Goal: Information Seeking & Learning: Learn about a topic

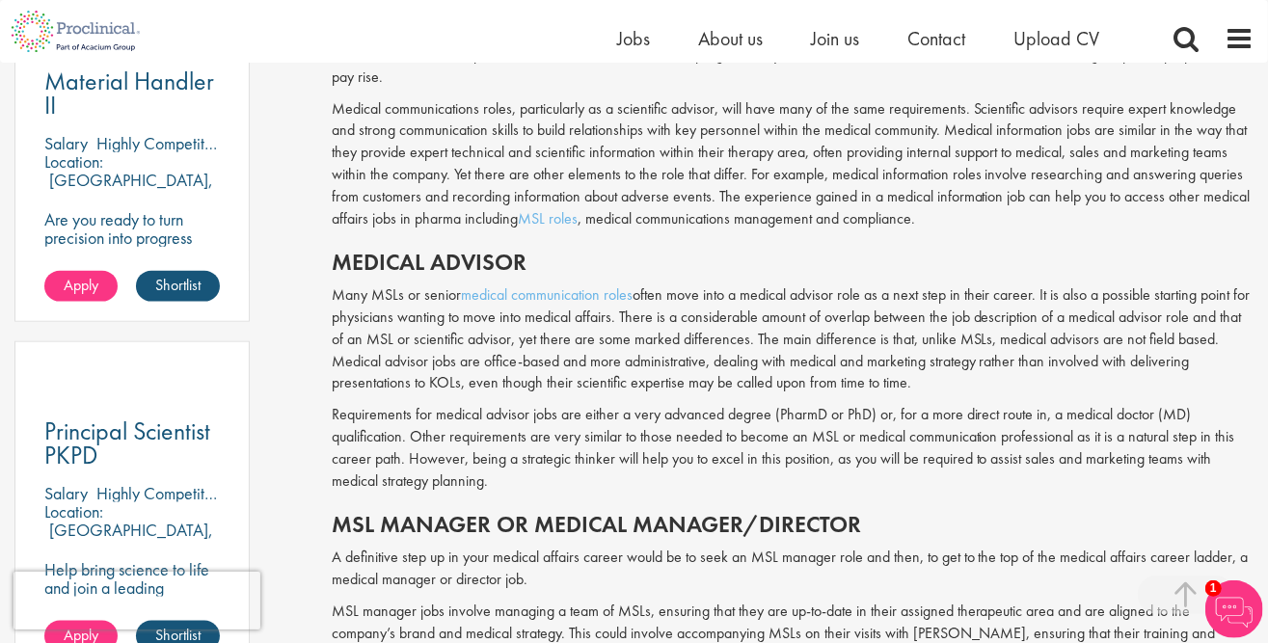
scroll to position [1350, 0]
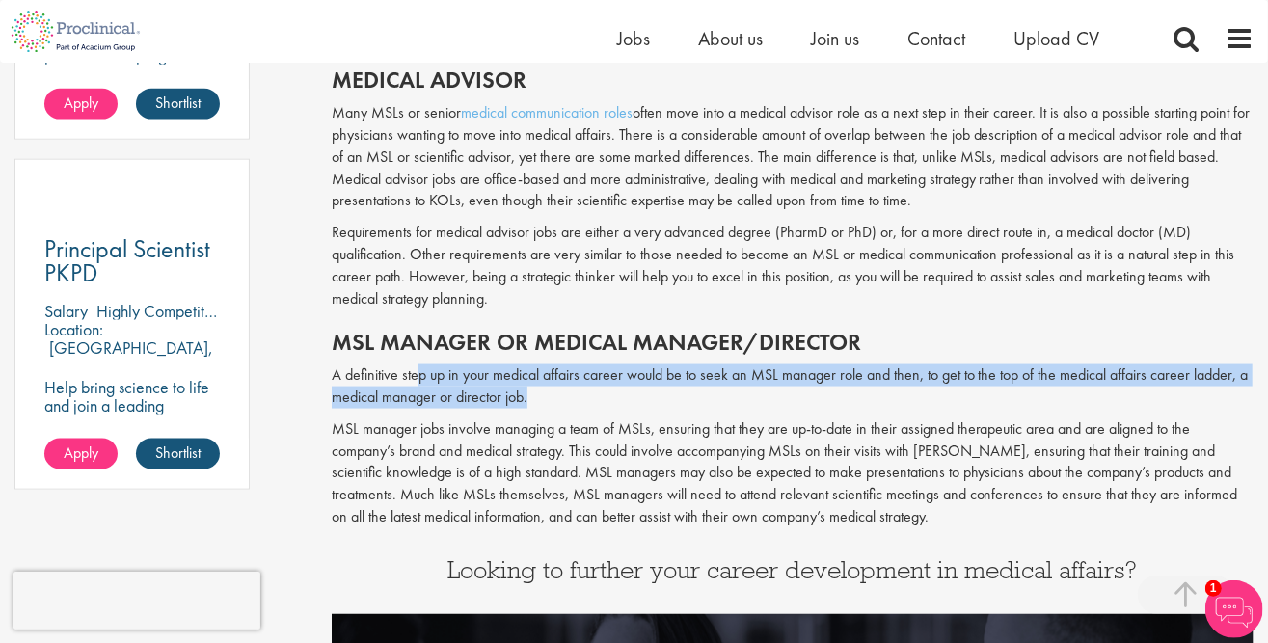
drag, startPoint x: 416, startPoint y: 376, endPoint x: 568, endPoint y: 401, distance: 154.4
click at [568, 401] on p "A definitive step up in your medical affairs career would be to seek an MSL man…" at bounding box center [793, 386] width 922 height 44
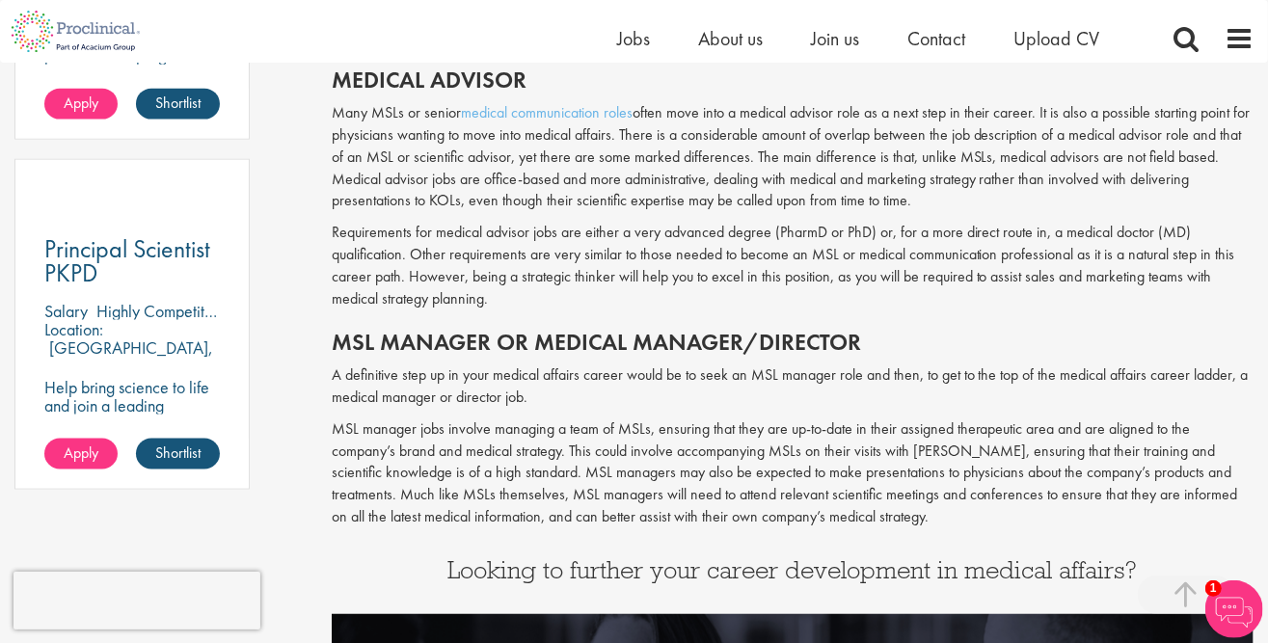
click at [599, 311] on div "Medical affairs acts as the bridge between the industry and the wider medical c…" at bounding box center [793, 42] width 922 height 992
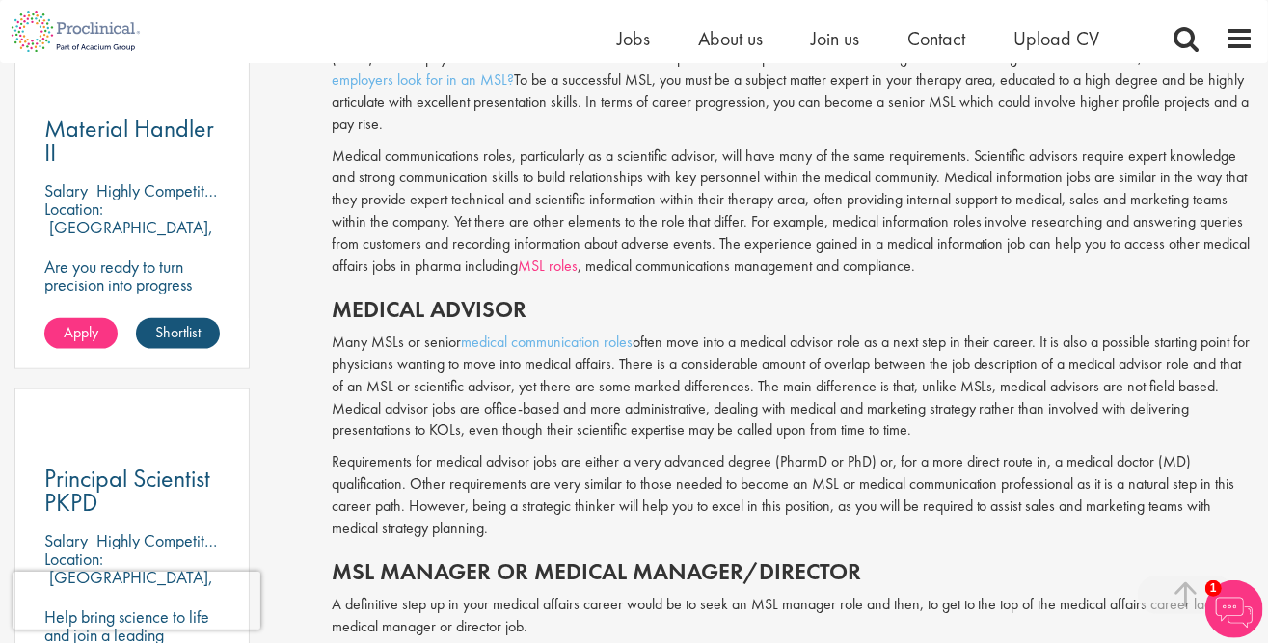
scroll to position [1157, 0]
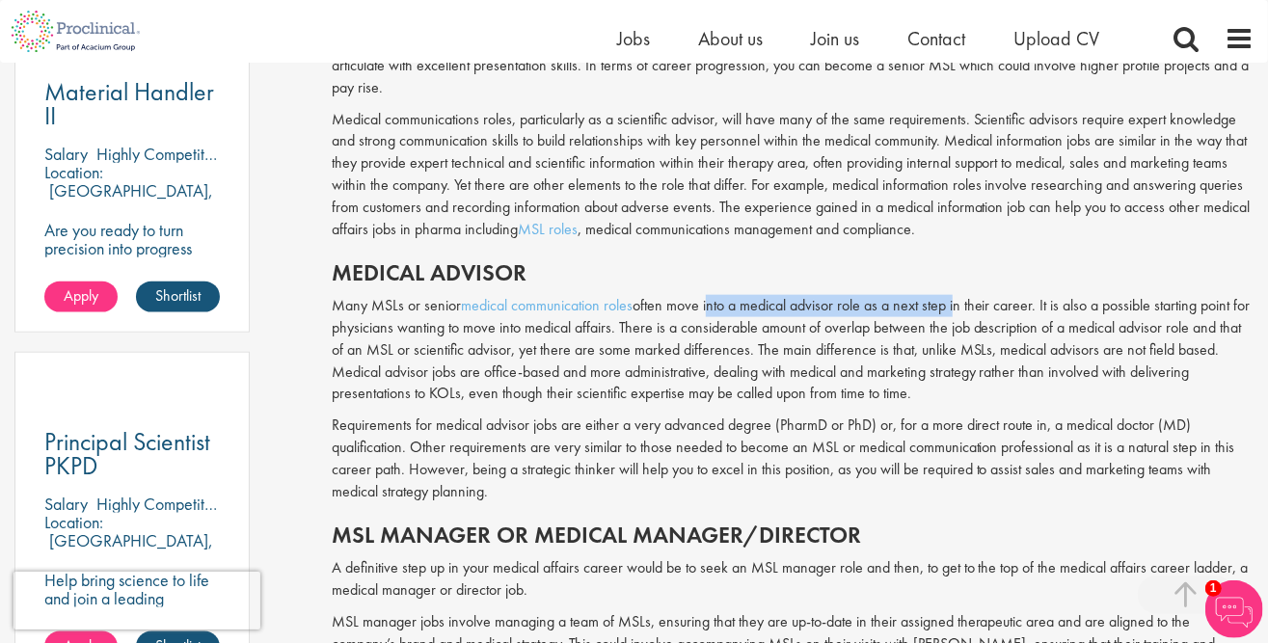
drag, startPoint x: 710, startPoint y: 306, endPoint x: 955, endPoint y: 313, distance: 246.0
click at [955, 313] on p "Many MSLs or senior medical communication roles often move into a medical advis…" at bounding box center [793, 350] width 922 height 110
click at [871, 255] on div "Medical affairs acts as the bridge between the industry and the wider medical c…" at bounding box center [793, 235] width 922 height 992
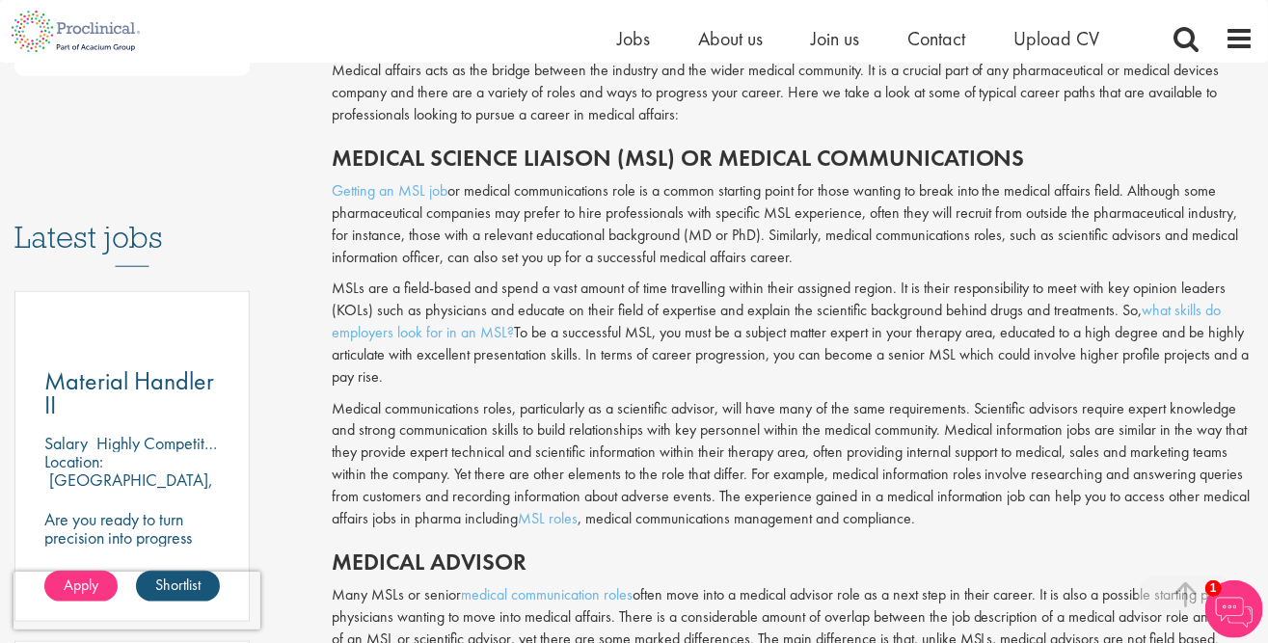
scroll to position [771, 0]
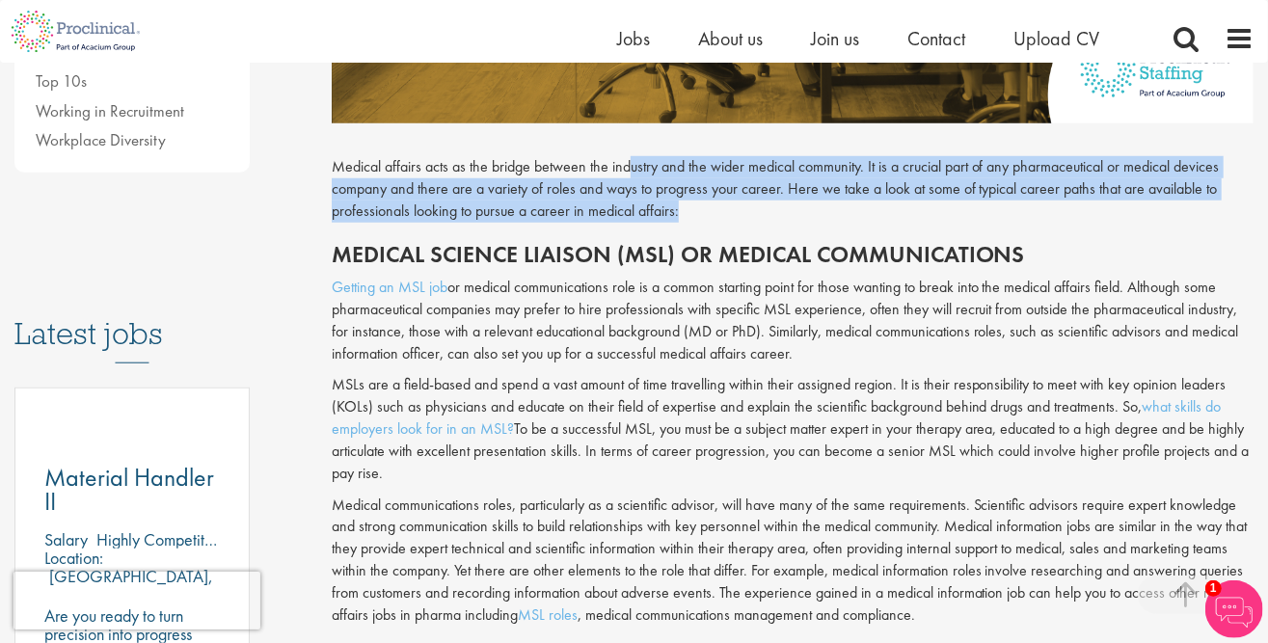
drag, startPoint x: 728, startPoint y: 213, endPoint x: 631, endPoint y: 176, distance: 103.1
click at [631, 176] on p "Medical affairs acts as the bridge between the industry and the wider medical c…" at bounding box center [793, 189] width 922 height 67
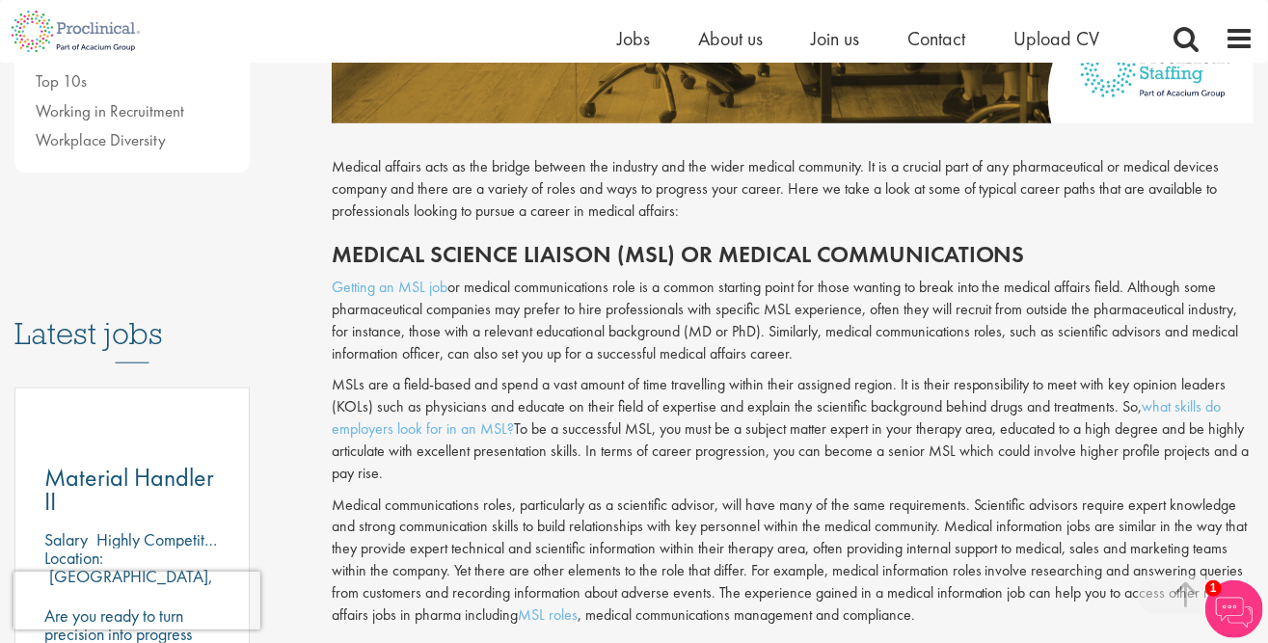
click at [442, 154] on div "Medical affairs acts as the bridge between the industry and the wider medical c…" at bounding box center [793, 620] width 922 height 992
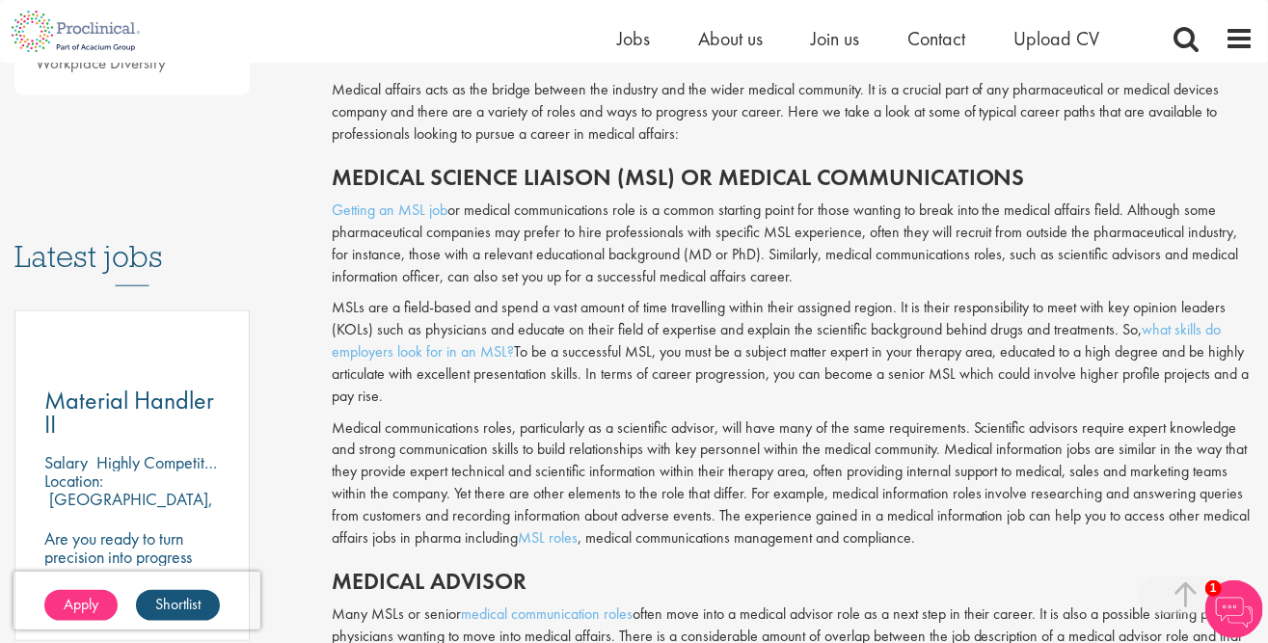
scroll to position [868, 0]
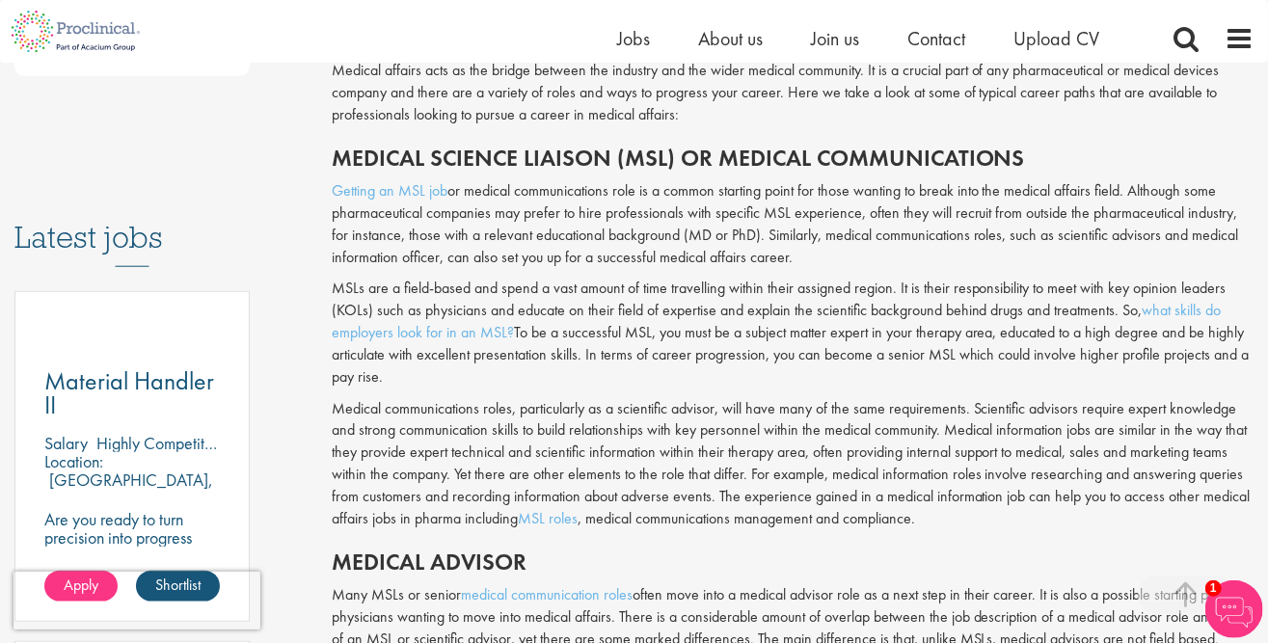
drag, startPoint x: 599, startPoint y: 237, endPoint x: 808, endPoint y: 247, distance: 209.4
click at [813, 253] on p "Getting an MSL job or medical communications role is a common starting point fo…" at bounding box center [793, 224] width 922 height 88
click at [750, 190] on p "Getting an MSL job or medical communications role is a common starting point fo…" at bounding box center [793, 224] width 922 height 88
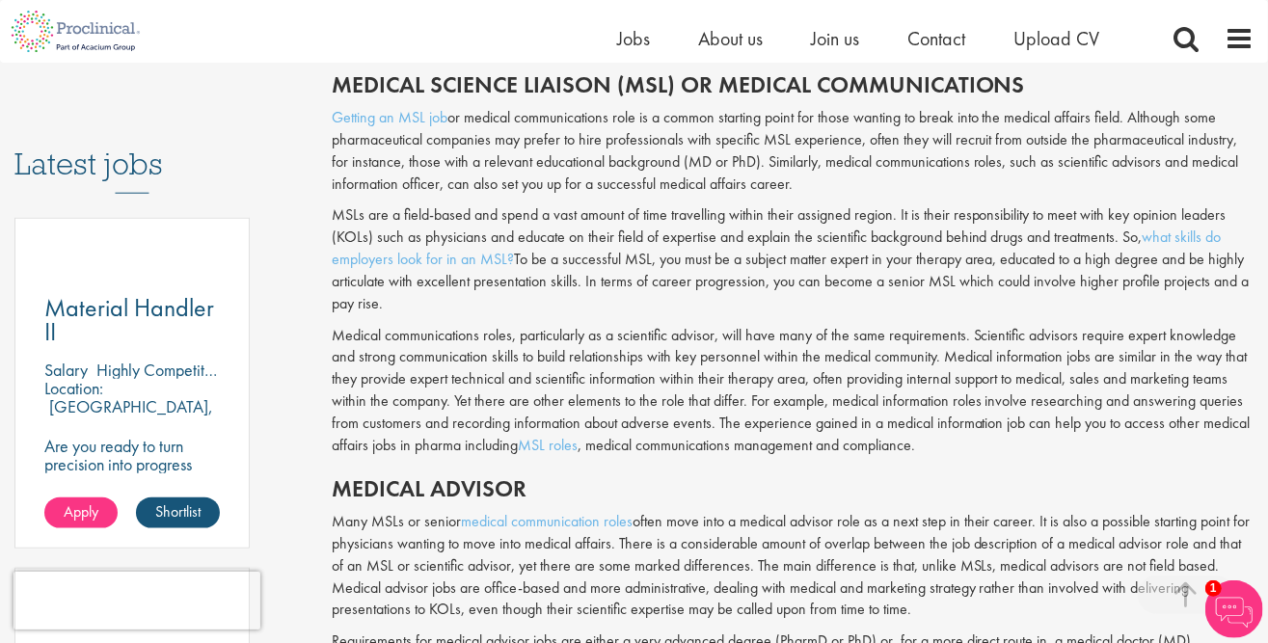
scroll to position [963, 0]
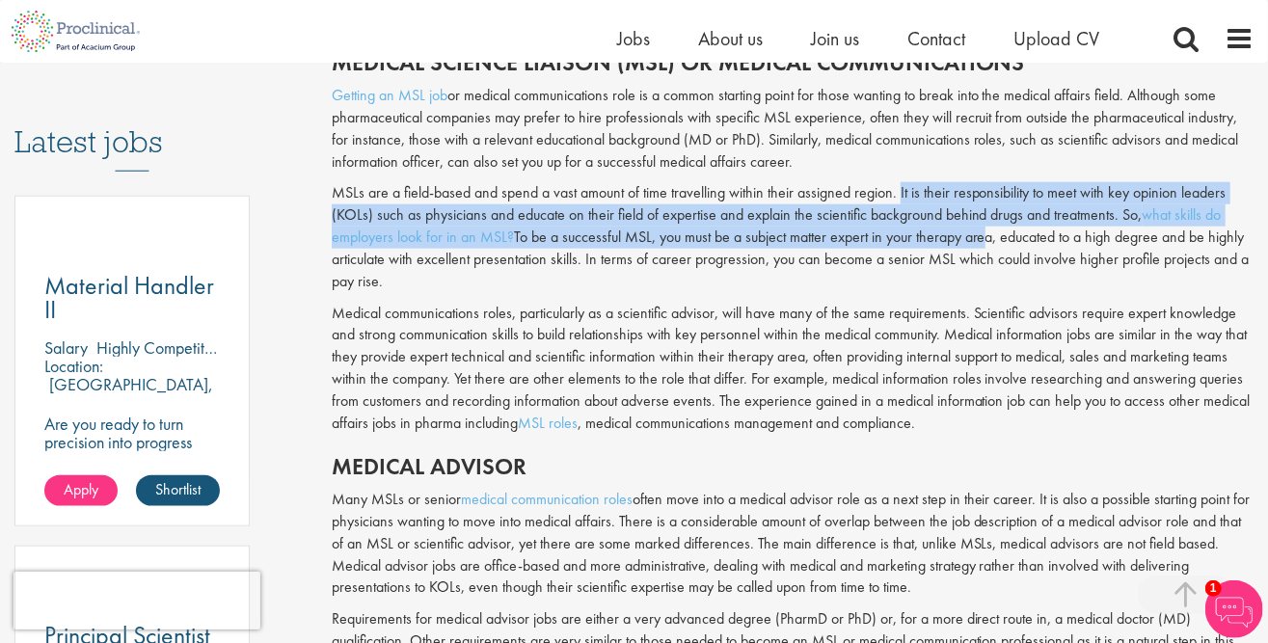
drag, startPoint x: 899, startPoint y: 190, endPoint x: 979, endPoint y: 234, distance: 91.5
click at [980, 233] on p "MSLs are a field-based and spend a vast amount of time travelling within their …" at bounding box center [793, 237] width 922 height 110
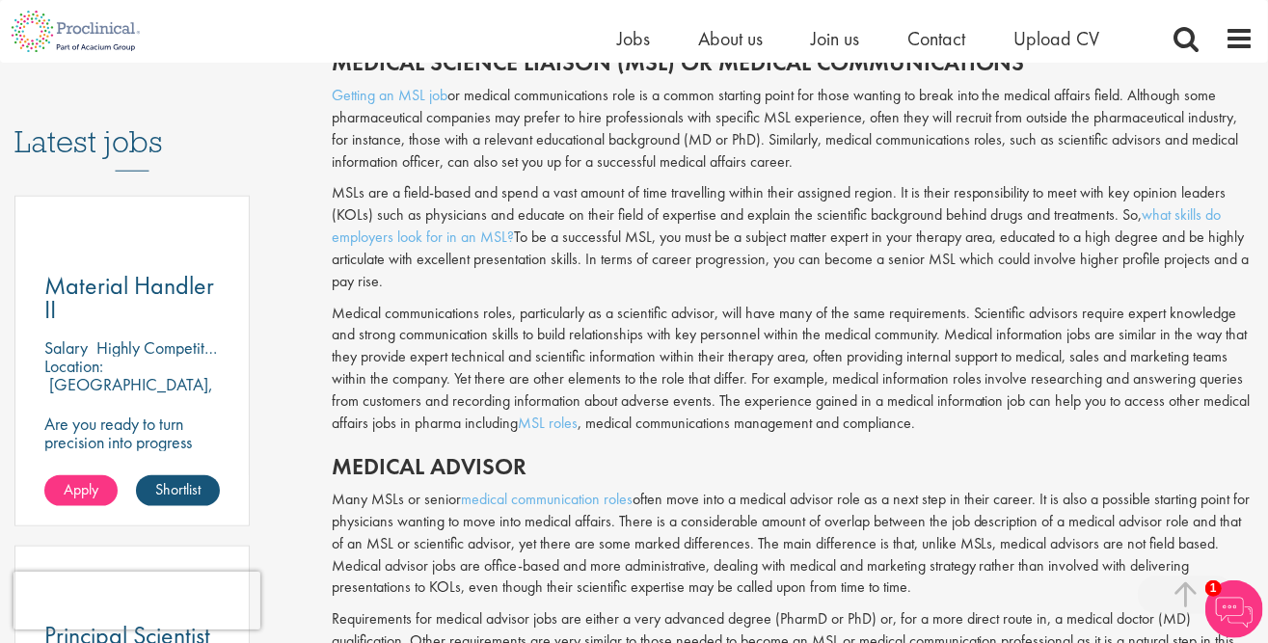
click at [724, 190] on p "MSLs are a field-based and spend a vast amount of time travelling within their …" at bounding box center [793, 237] width 922 height 110
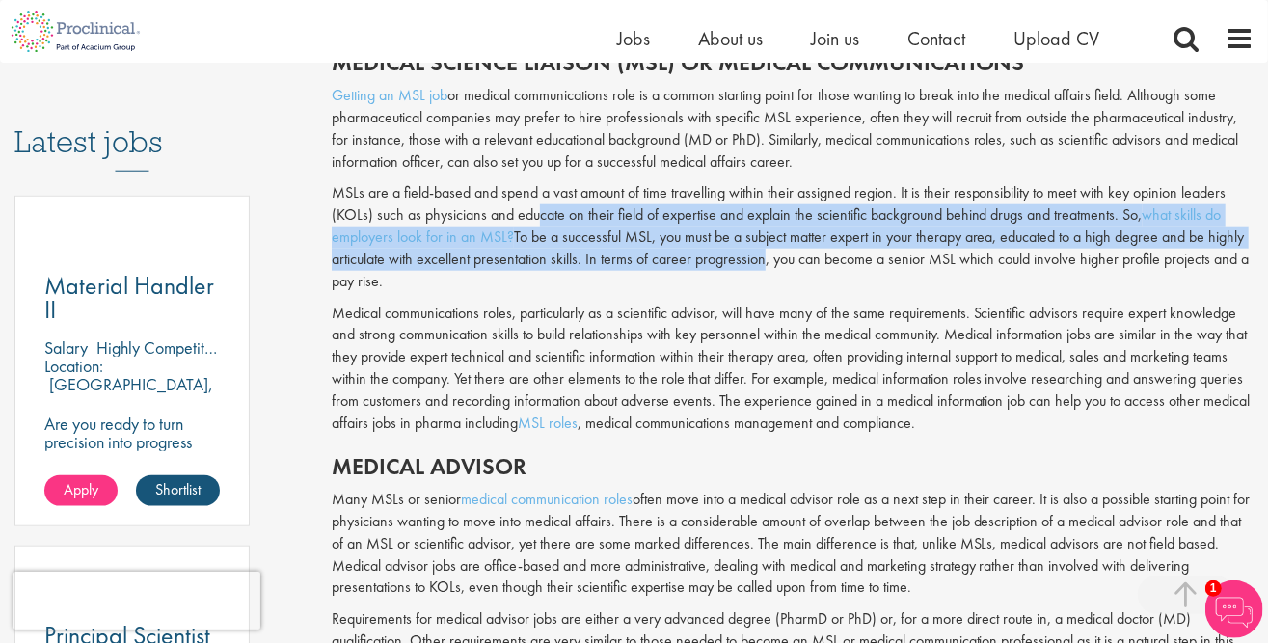
drag, startPoint x: 534, startPoint y: 213, endPoint x: 724, endPoint y: 241, distance: 192.0
click at [750, 266] on p "MSLs are a field-based and spend a vast amount of time travelling within their …" at bounding box center [793, 237] width 922 height 110
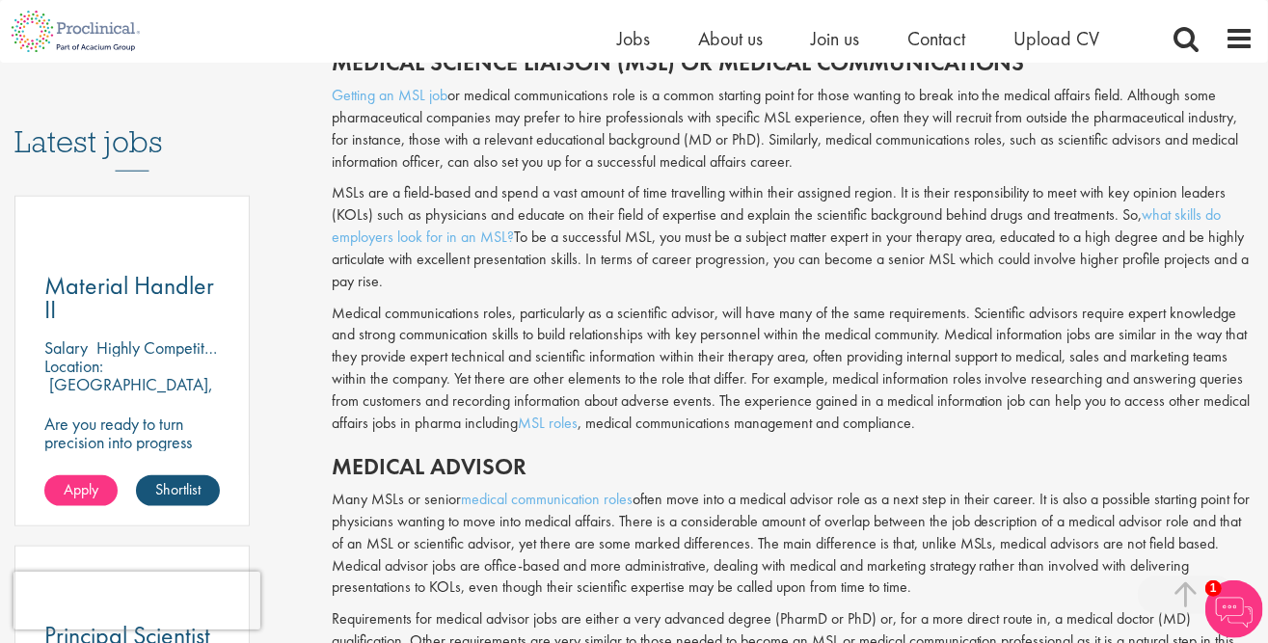
click at [668, 153] on p "Getting an MSL job or medical communications role is a common starting point fo…" at bounding box center [793, 129] width 922 height 88
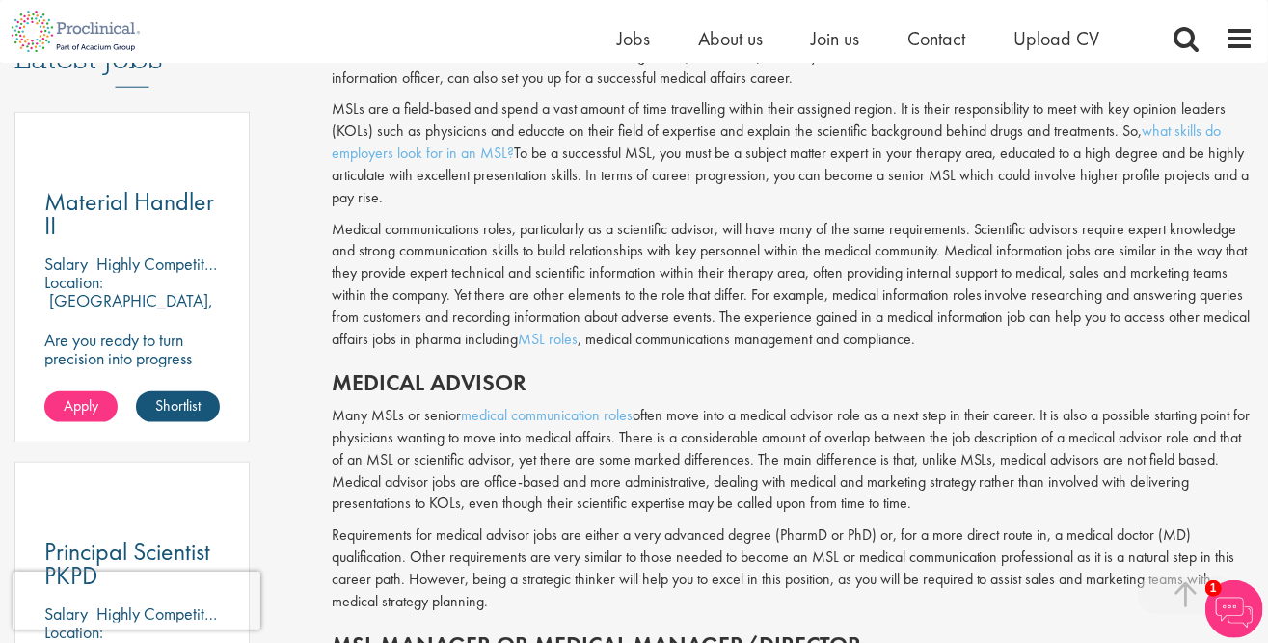
scroll to position [1060, 0]
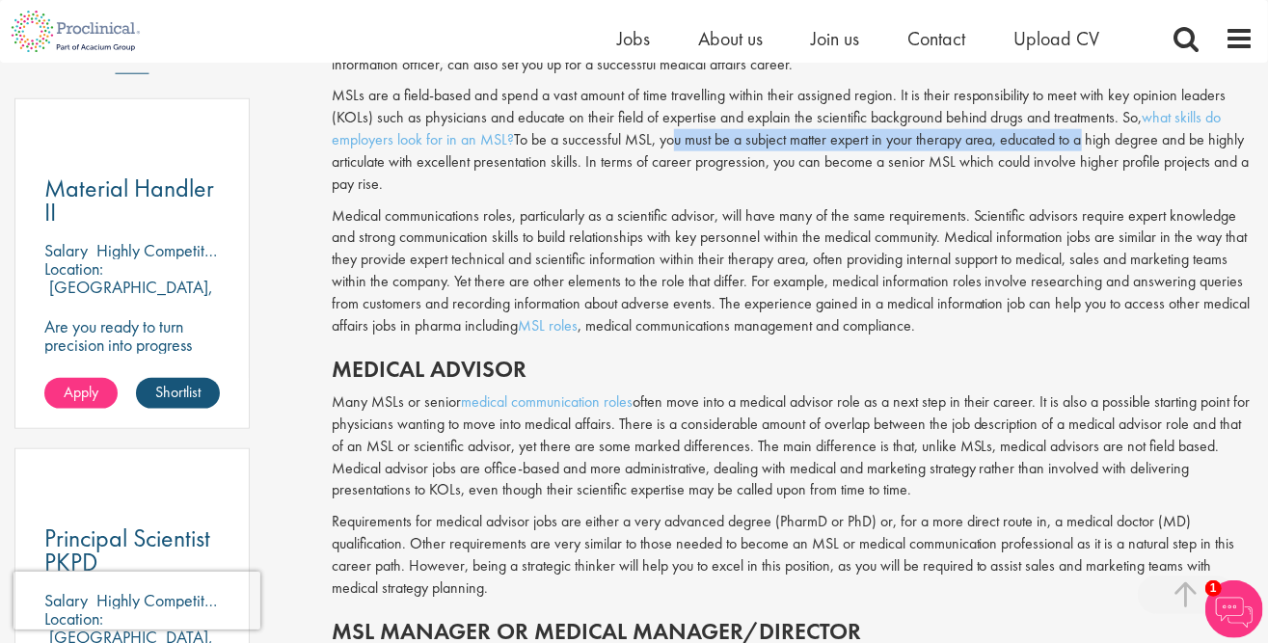
drag, startPoint x: 664, startPoint y: 140, endPoint x: 1081, endPoint y: 144, distance: 416.5
click at [1081, 144] on p "MSLs are a field-based and spend a vast amount of time travelling within their …" at bounding box center [793, 140] width 922 height 110
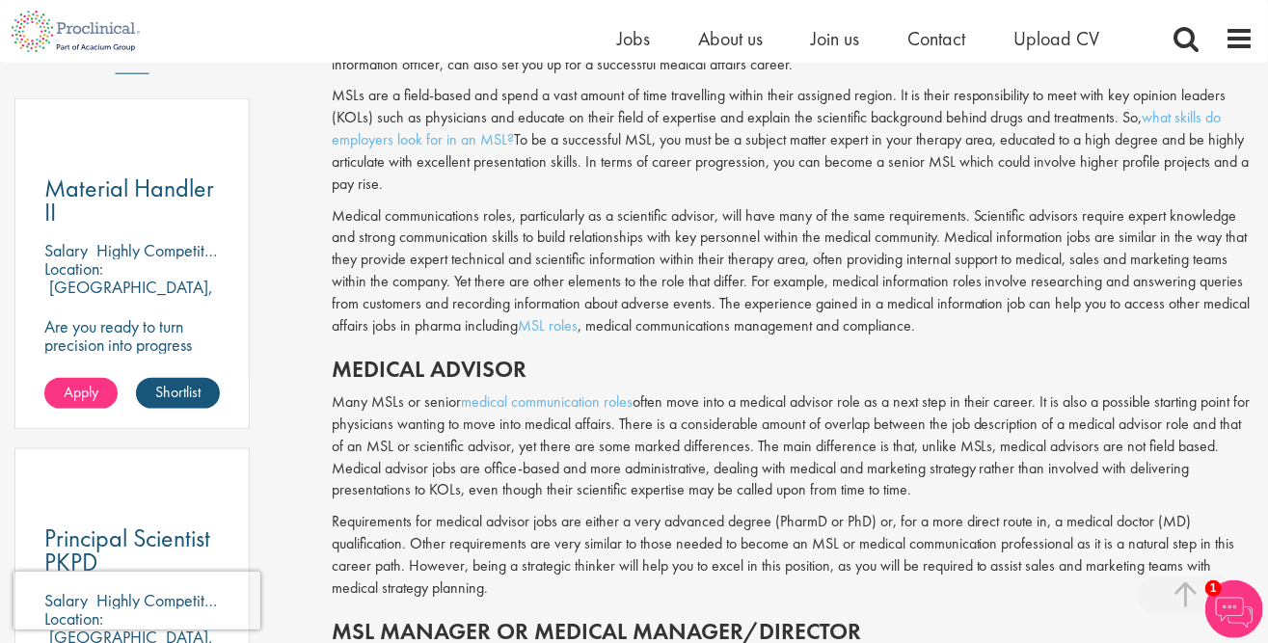
click at [721, 199] on div "Medical affairs acts as the bridge between the industry and the wider medical c…" at bounding box center [793, 331] width 922 height 992
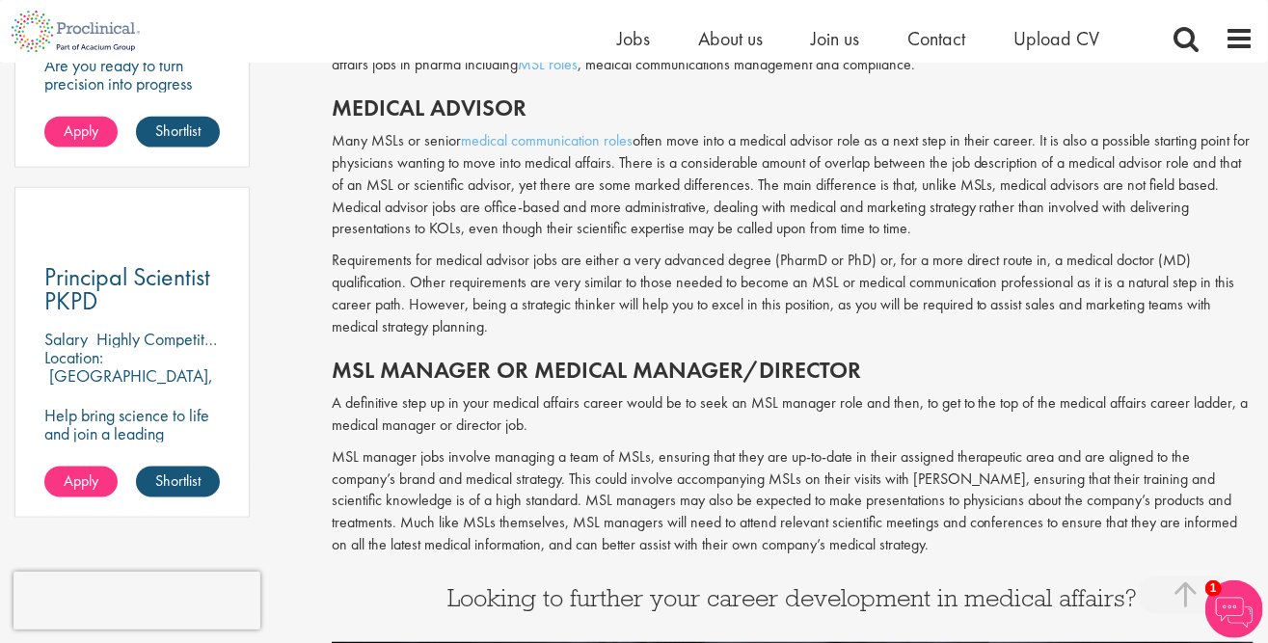
scroll to position [1350, 0]
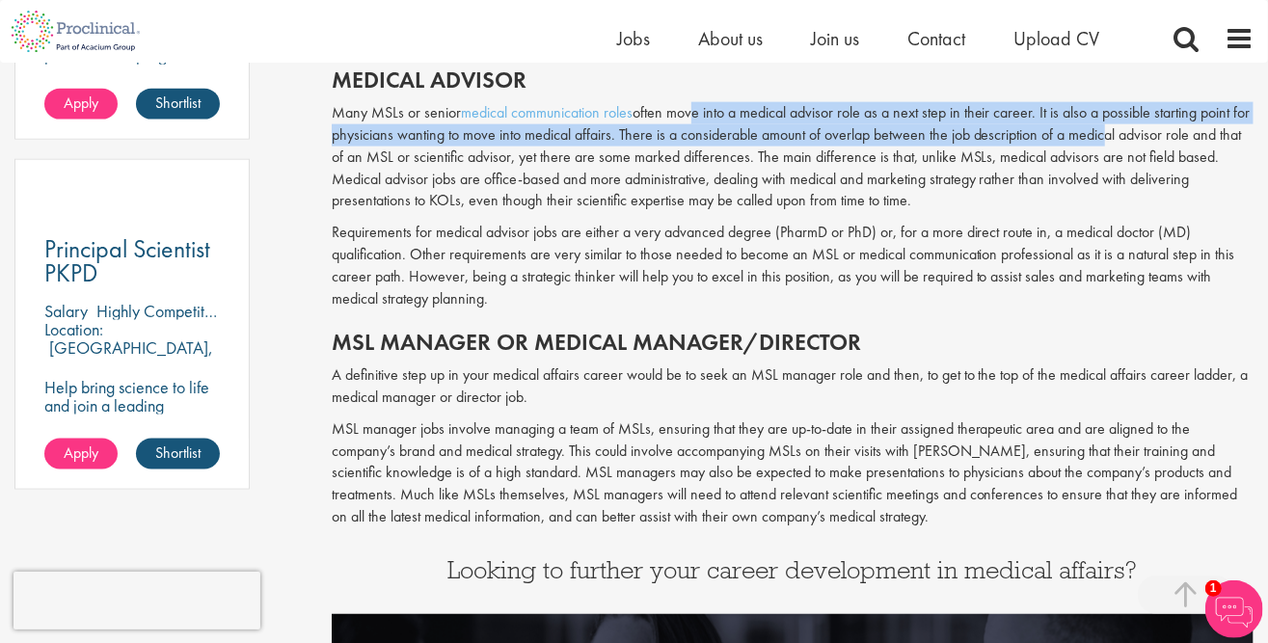
drag, startPoint x: 696, startPoint y: 115, endPoint x: 1122, endPoint y: 128, distance: 426.3
click at [1121, 128] on p "Many MSLs or senior medical communication roles often move into a medical advis…" at bounding box center [793, 157] width 922 height 110
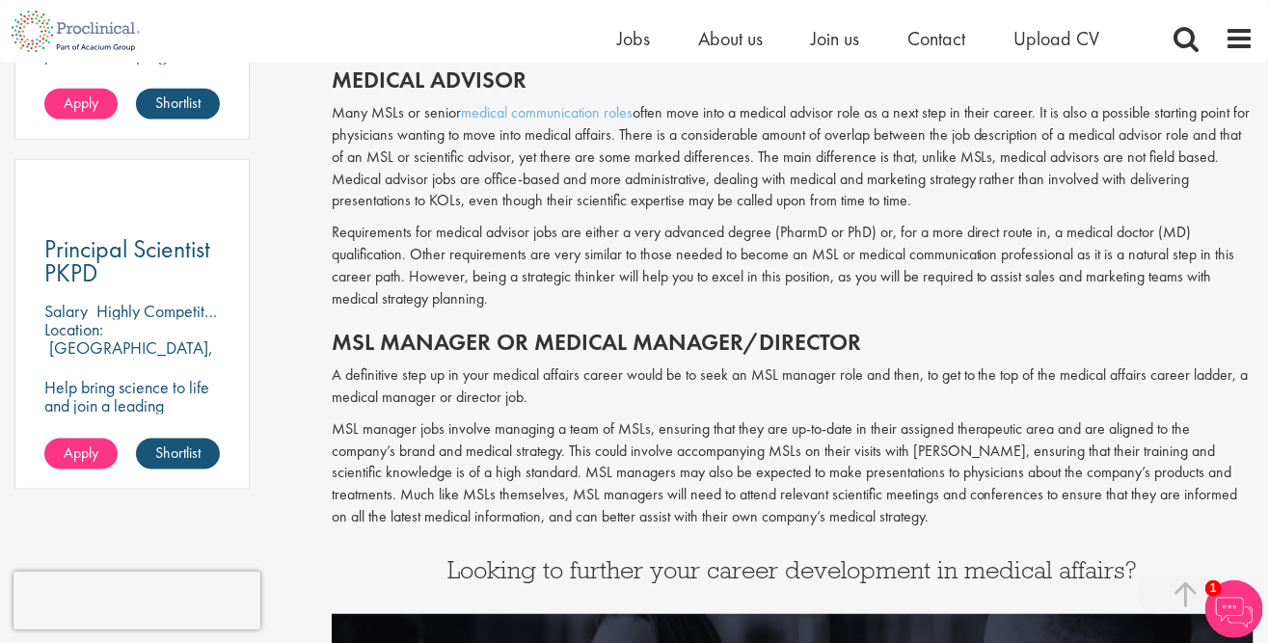
click at [768, 274] on p "Requirements for medical advisor jobs are either a very advanced degree (PharmD…" at bounding box center [793, 266] width 922 height 88
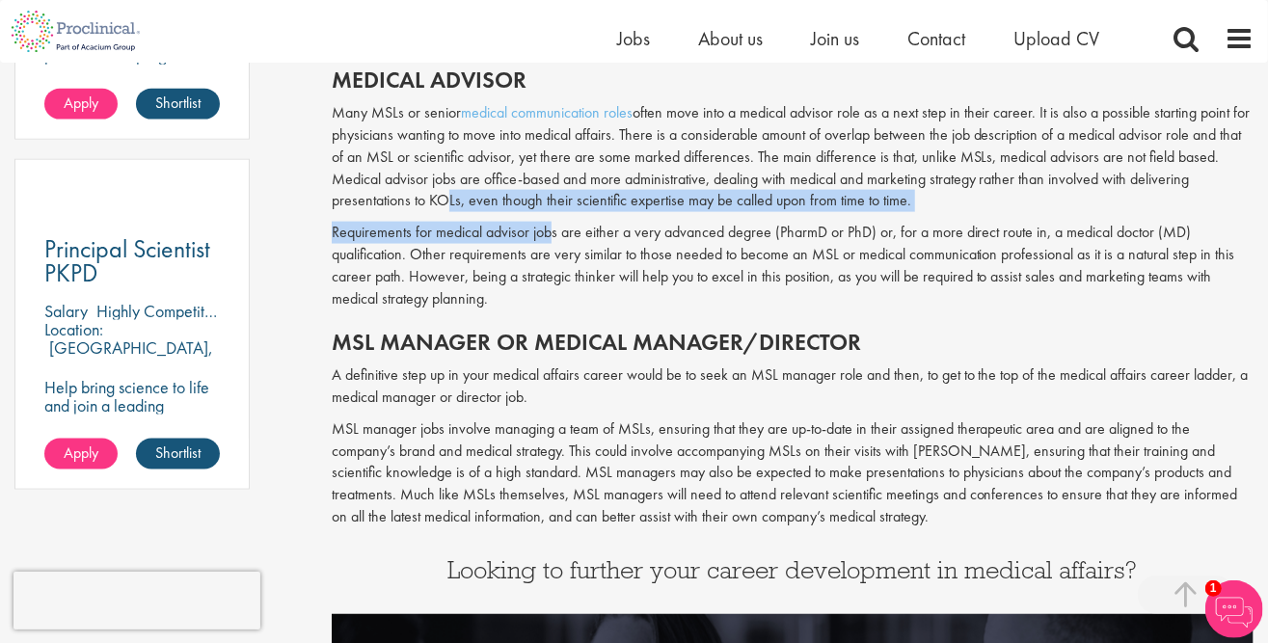
drag, startPoint x: 435, startPoint y: 192, endPoint x: 571, endPoint y: 245, distance: 145.9
click at [571, 245] on div "Medical affairs acts as the bridge between the industry and the wider medical c…" at bounding box center [793, 42] width 922 height 992
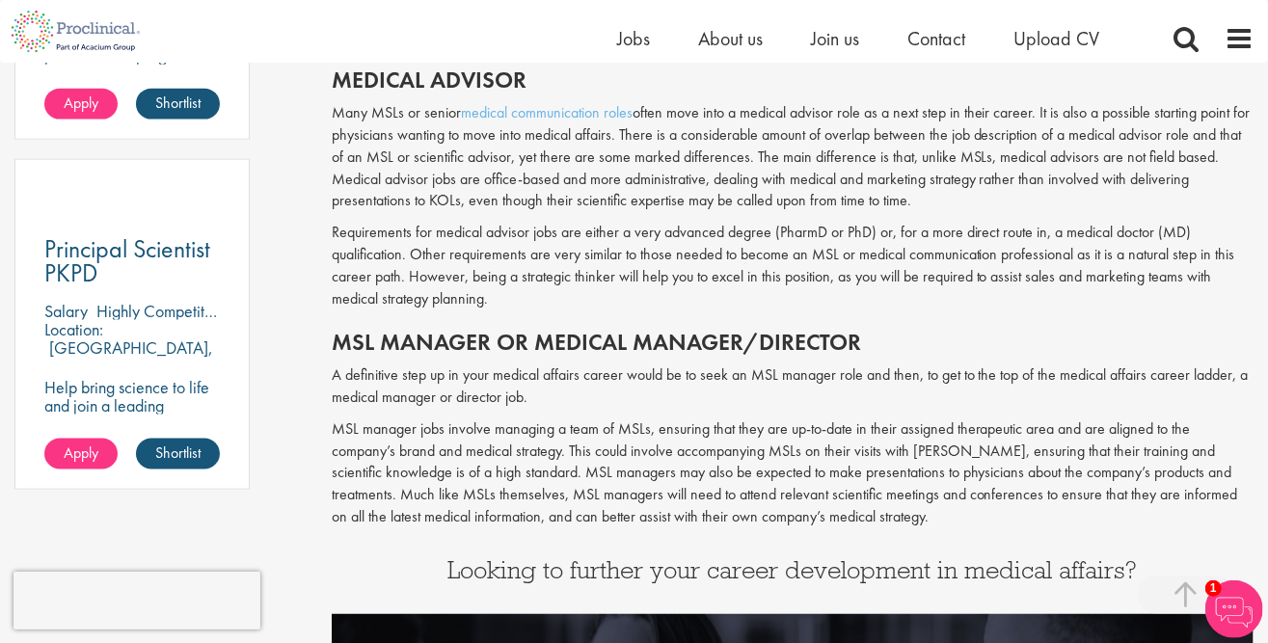
click at [759, 163] on p "Many MSLs or senior medical communication roles often move into a medical advis…" at bounding box center [793, 157] width 922 height 110
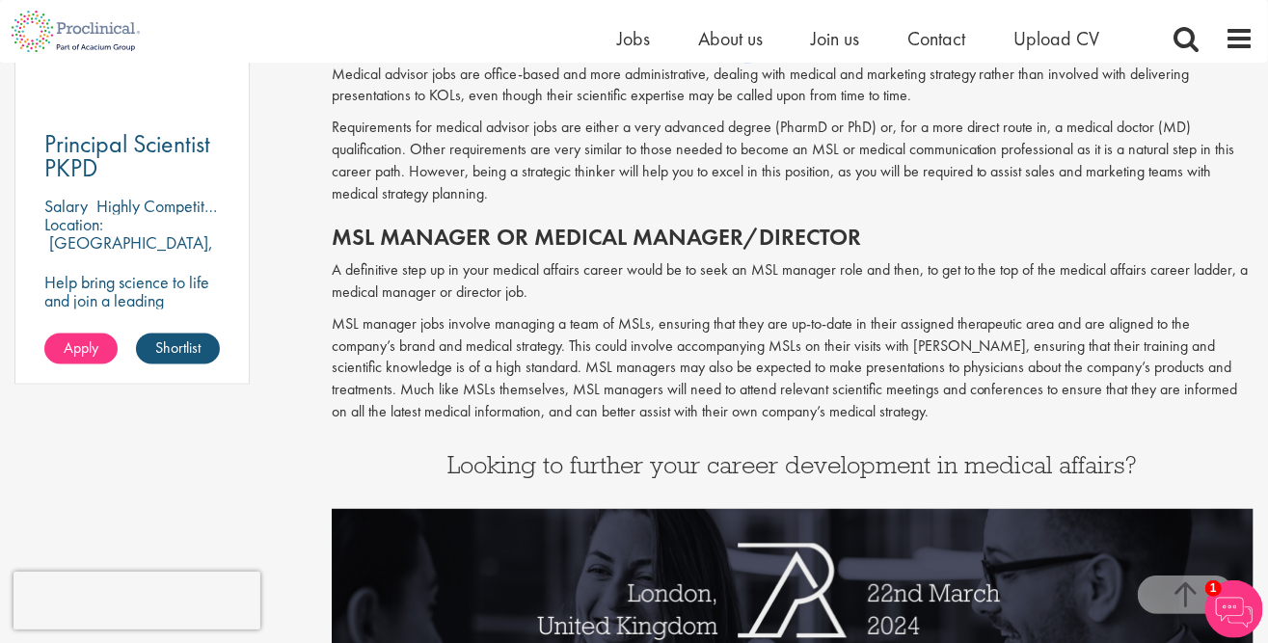
scroll to position [1543, 0]
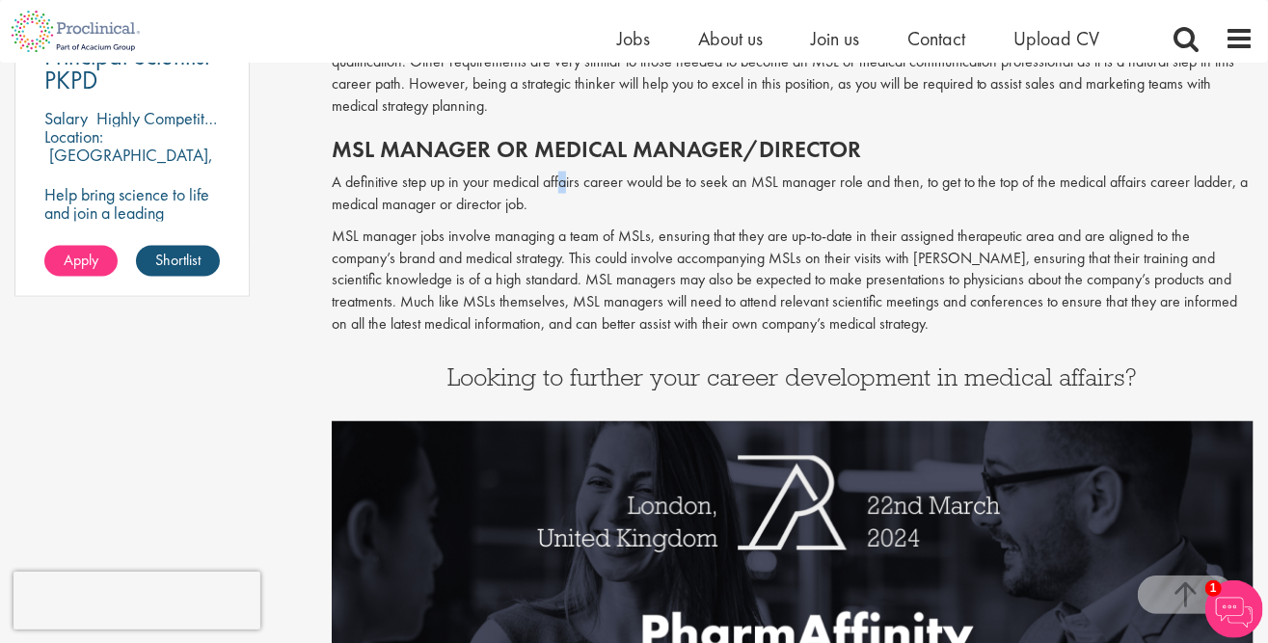
click at [560, 189] on p "A definitive step up in your medical affairs career would be to seek an MSL man…" at bounding box center [793, 194] width 922 height 44
click at [441, 148] on h2 "MSL manager or medical manager/director" at bounding box center [793, 149] width 922 height 25
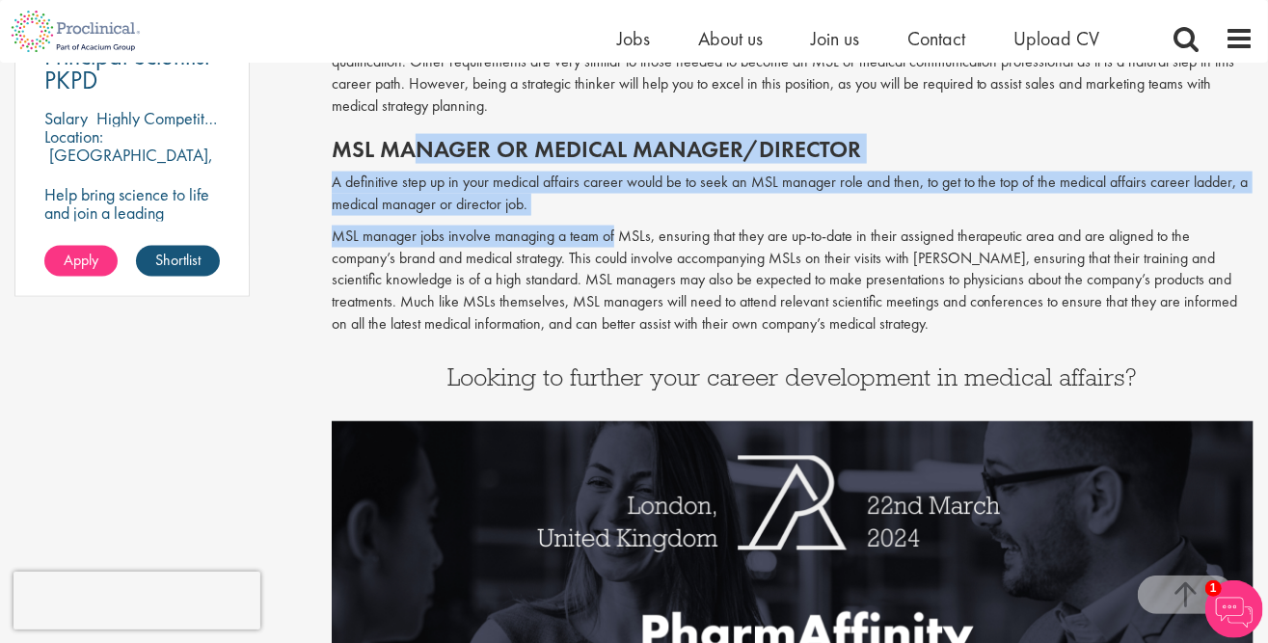
drag, startPoint x: 416, startPoint y: 146, endPoint x: 615, endPoint y: 247, distance: 222.9
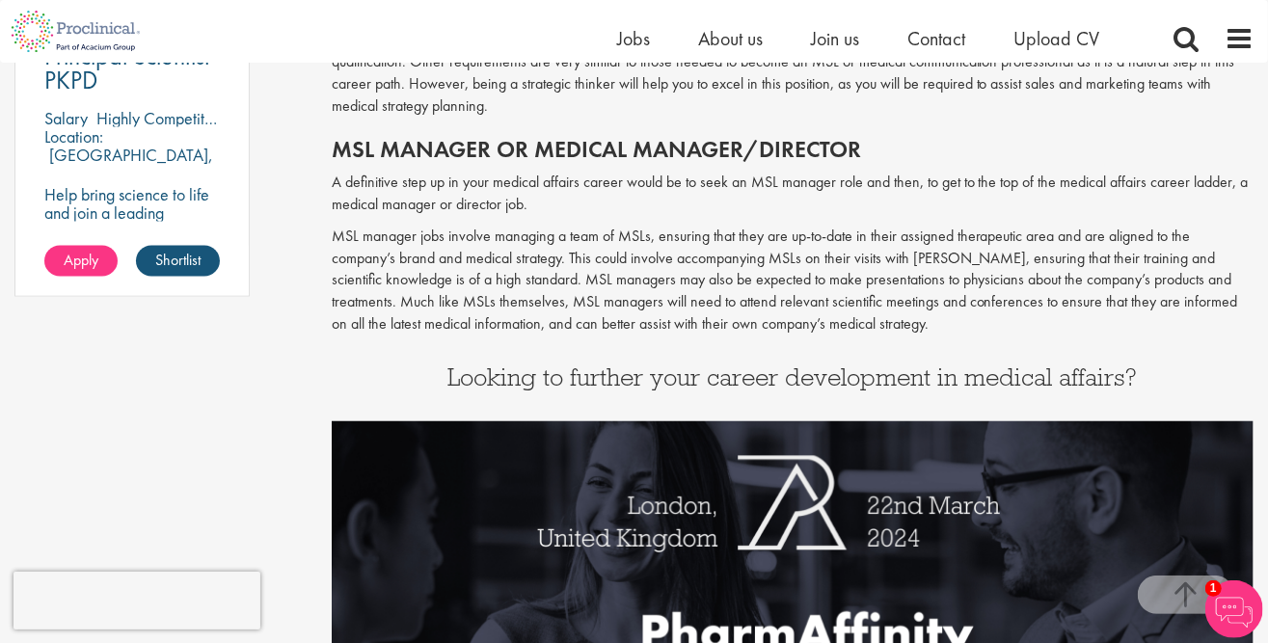
click at [524, 55] on div "Home Jobs About us Join us Contact Upload CV" at bounding box center [626, 31] width 1253 height 63
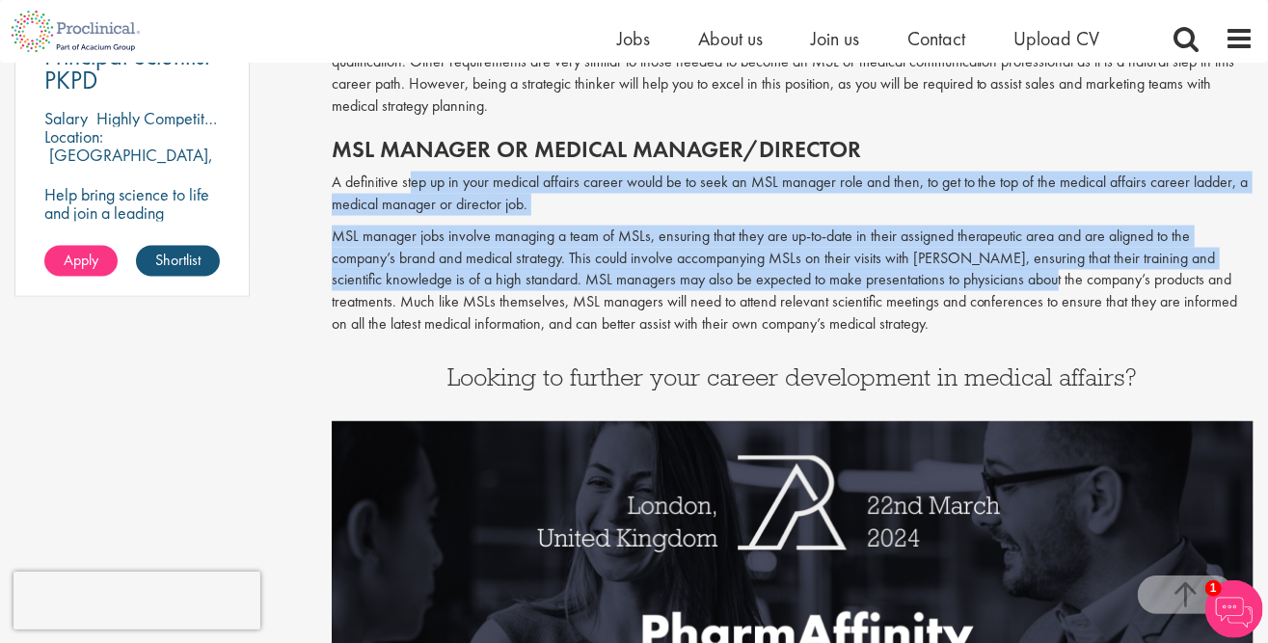
drag, startPoint x: 409, startPoint y: 184, endPoint x: 1043, endPoint y: 275, distance: 640.8
click at [635, 211] on p "A definitive step up in your medical affairs career would be to seek an MSL man…" at bounding box center [793, 194] width 922 height 44
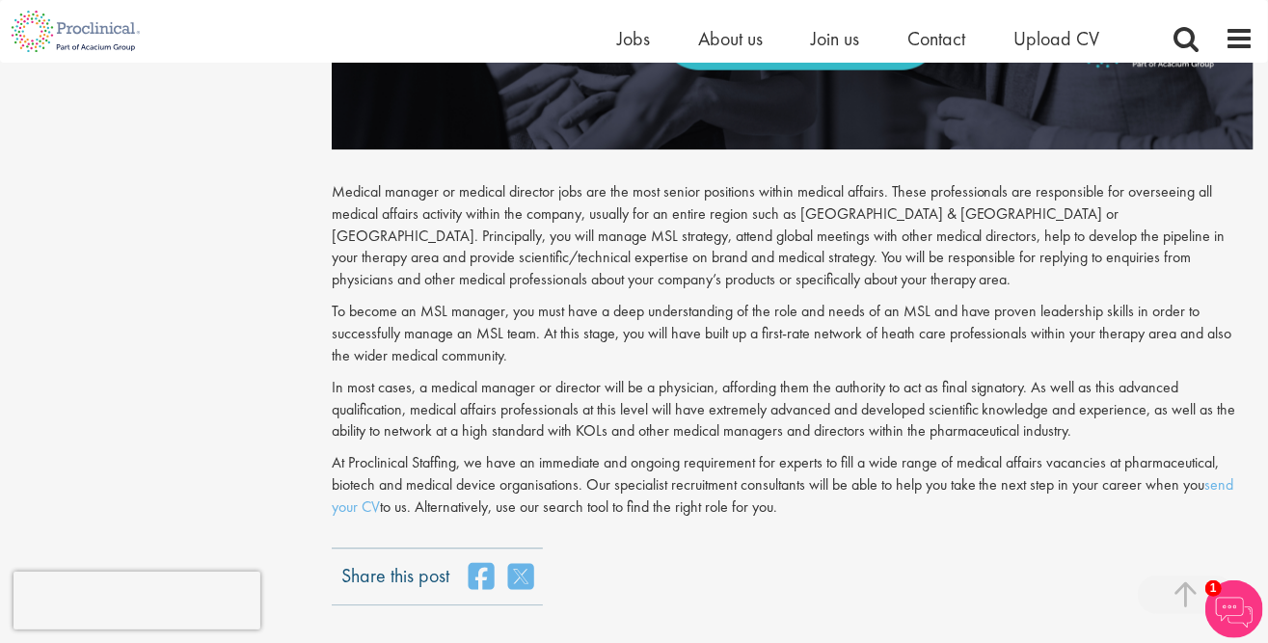
scroll to position [2314, 0]
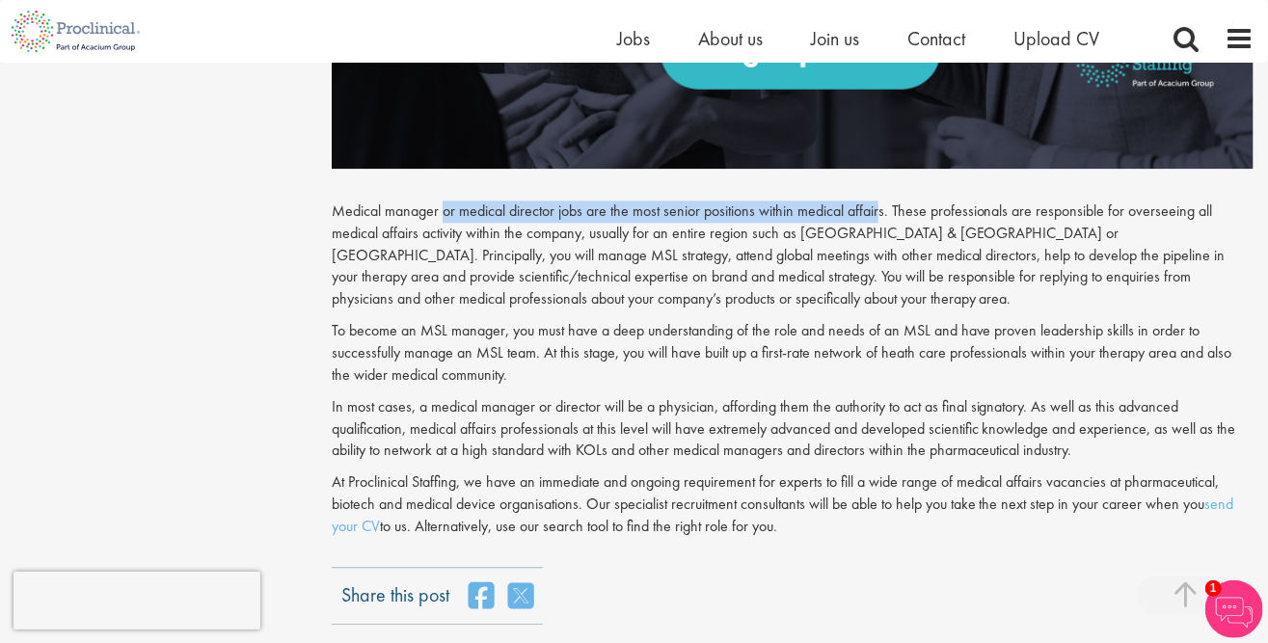
drag, startPoint x: 443, startPoint y: 220, endPoint x: 879, endPoint y: 214, distance: 436.8
click at [879, 214] on p "Medical manager or medical director jobs are the most senior positions within m…" at bounding box center [793, 256] width 922 height 110
click at [554, 348] on p "To become an MSL manager, you must have a deep understanding of the role and ne…" at bounding box center [793, 353] width 922 height 67
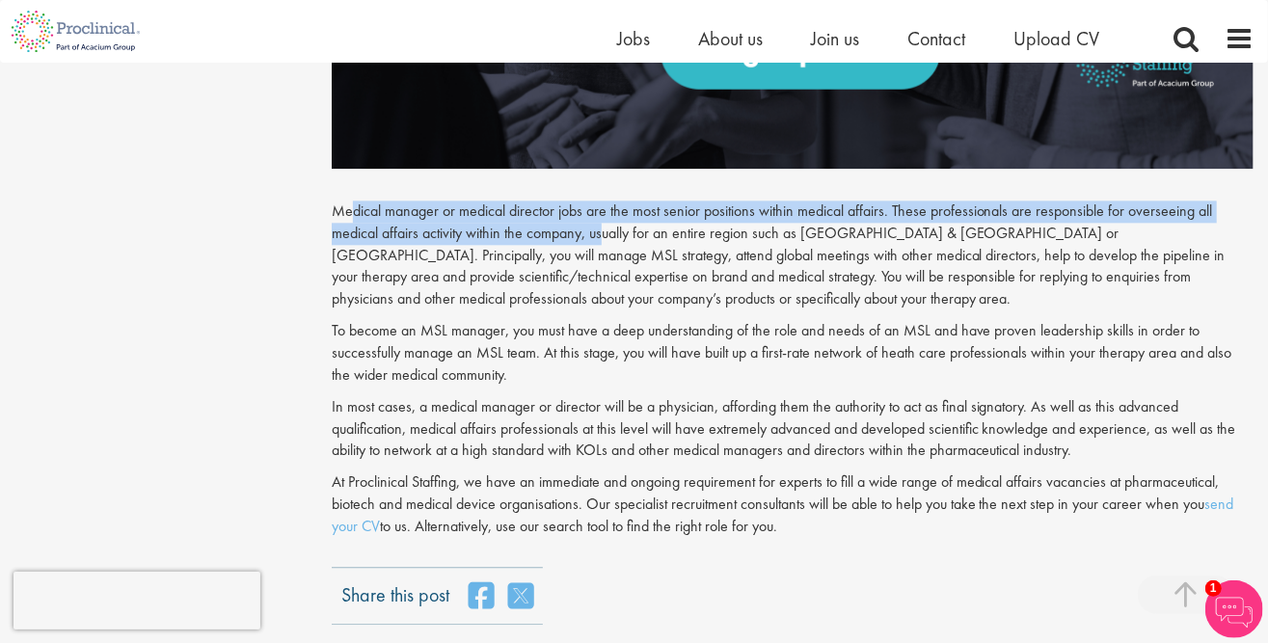
drag, startPoint x: 353, startPoint y: 216, endPoint x: 653, endPoint y: 223, distance: 299.9
click at [627, 223] on p "Medical manager or medical director jobs are the most senior positions within m…" at bounding box center [793, 256] width 922 height 110
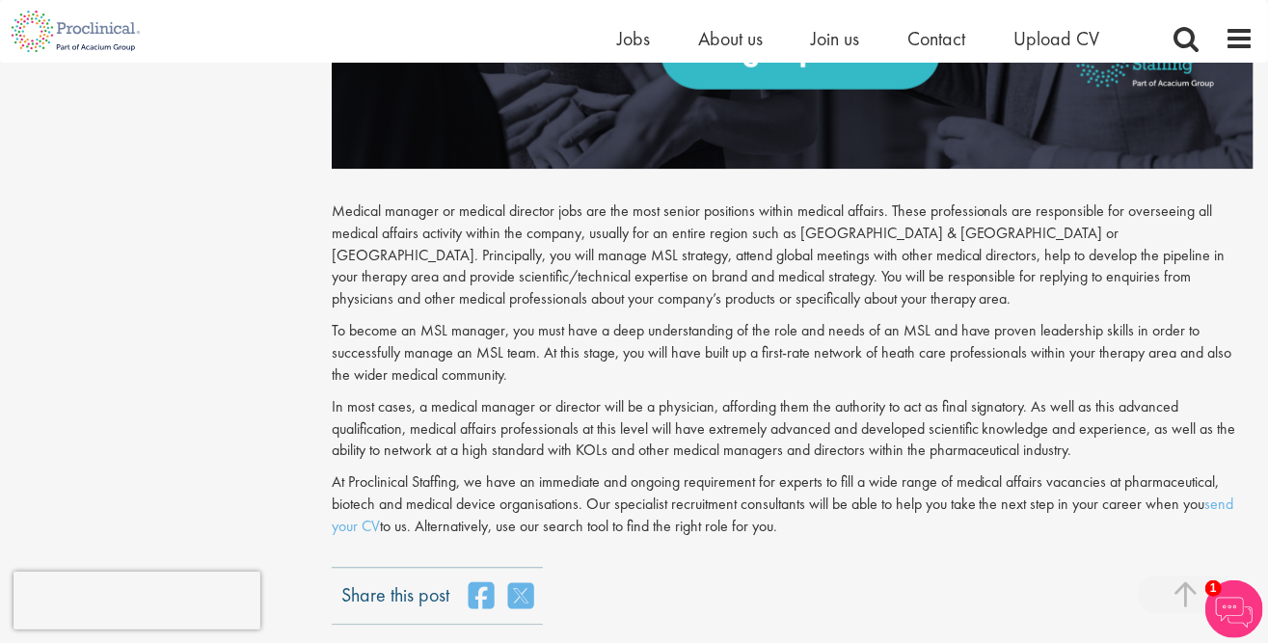
drag, startPoint x: 929, startPoint y: 332, endPoint x: 906, endPoint y: 334, distance: 23.2
click at [929, 332] on p "To become an MSL manager, you must have a deep understanding of the role and ne…" at bounding box center [793, 353] width 922 height 67
drag, startPoint x: 339, startPoint y: 243, endPoint x: 588, endPoint y: 229, distance: 249.1
click at [588, 229] on p "Medical manager or medical director jobs are the most senior positions within m…" at bounding box center [793, 256] width 922 height 110
click at [799, 317] on div "Medical manager or medical director jobs are the most senior positions within m…" at bounding box center [793, 358] width 922 height 379
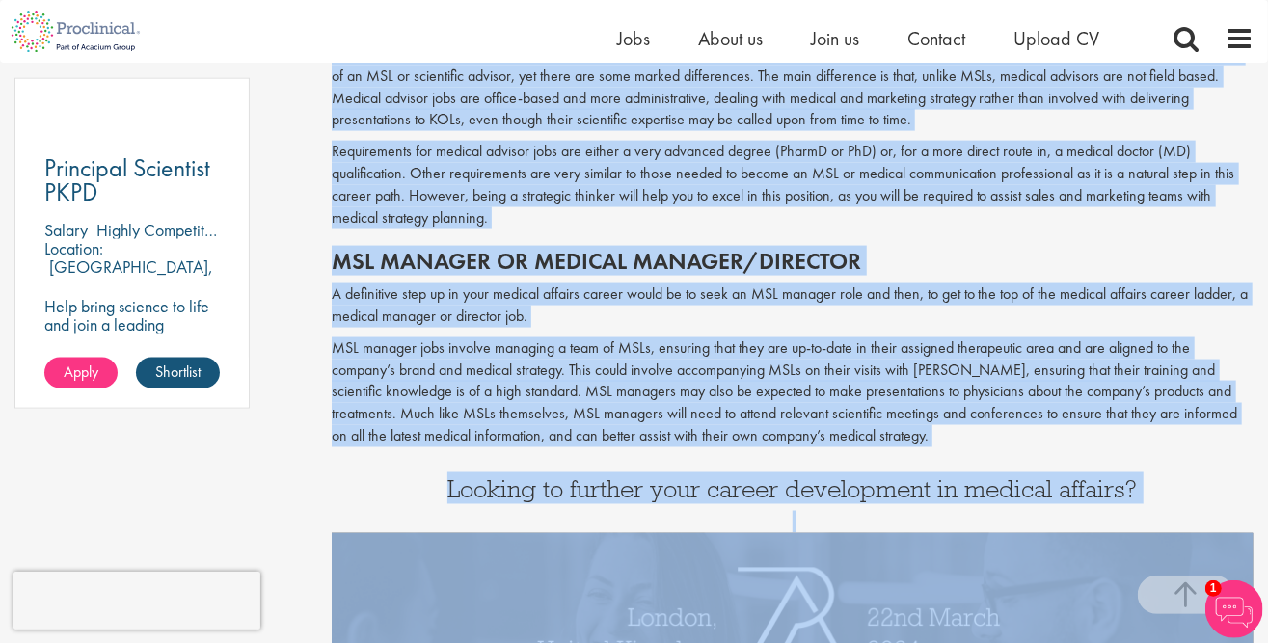
scroll to position [1445, 0]
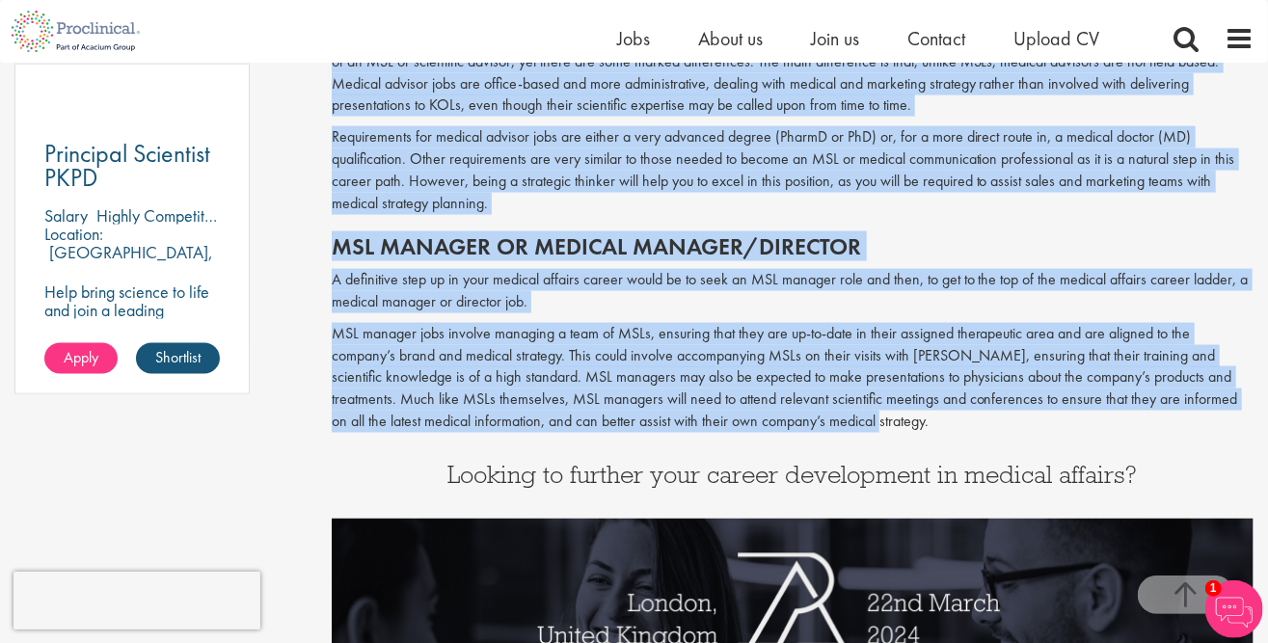
drag, startPoint x: 324, startPoint y: 186, endPoint x: 1022, endPoint y: 416, distance: 735.0
click at [1045, 433] on div "How to progress a career in medical affairs Author: [PERSON_NAME] Posting date:…" at bounding box center [792, 132] width 951 height 2723
copy div "Loremip dolorsi ametcon (ADI) el seddoei temporincididu Utlabor et DOL mag al e…"
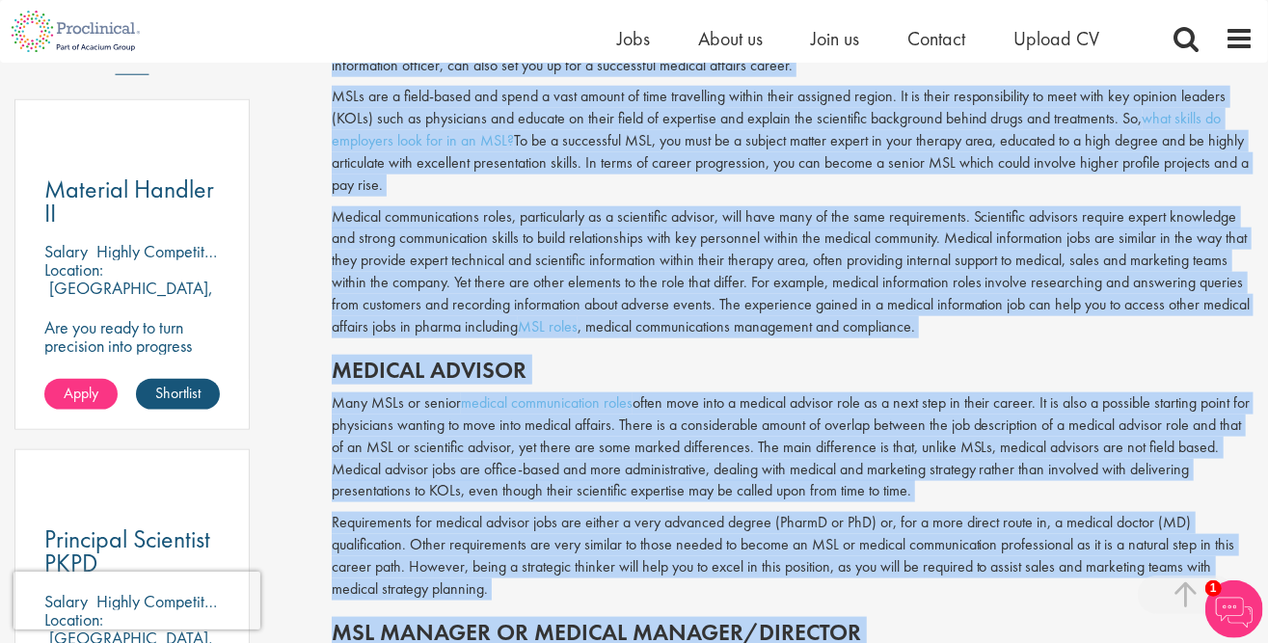
click at [538, 194] on p "MSLs are a field-based and spend a vast amount of time travelling within their …" at bounding box center [793, 141] width 922 height 110
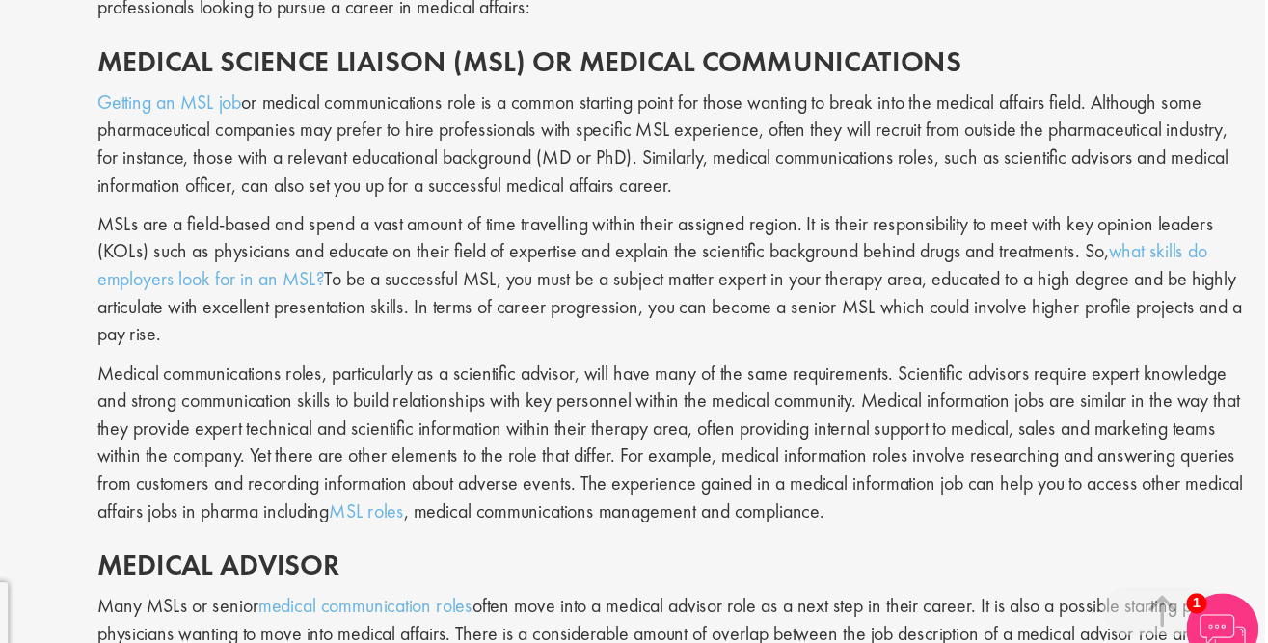
scroll to position [872, 0]
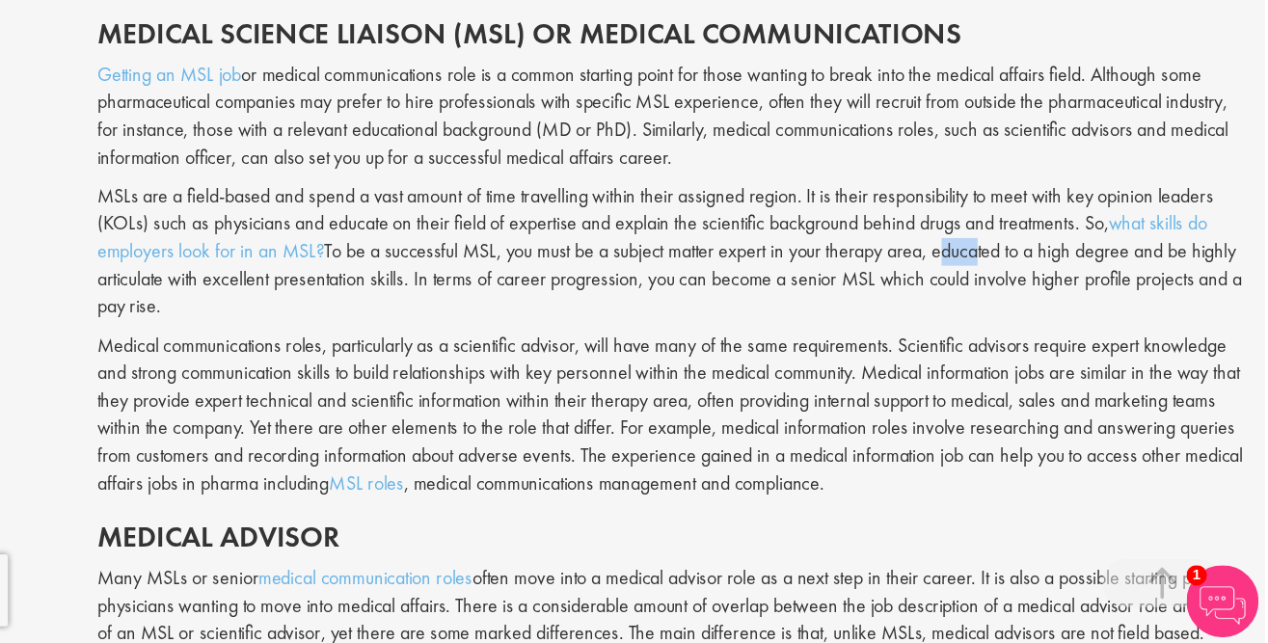
drag, startPoint x: 1016, startPoint y: 330, endPoint x: 1037, endPoint y: 334, distance: 21.6
click at [1037, 331] on p "MSLs are a field-based and spend a vast amount of time travelling within their …" at bounding box center [793, 329] width 922 height 110
click at [803, 404] on p "Medical communications roles, particularly as a scientific advisor, will have m…" at bounding box center [793, 460] width 922 height 132
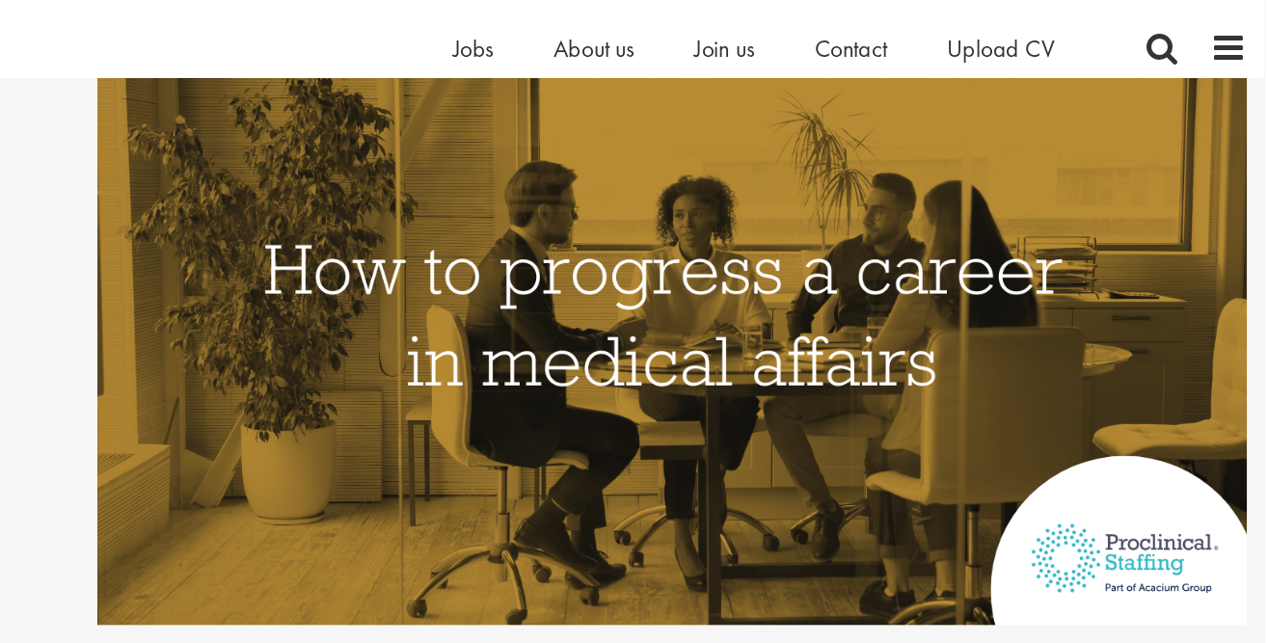
scroll to position [21, 0]
